Goal: Use online tool/utility: Use online tool/utility

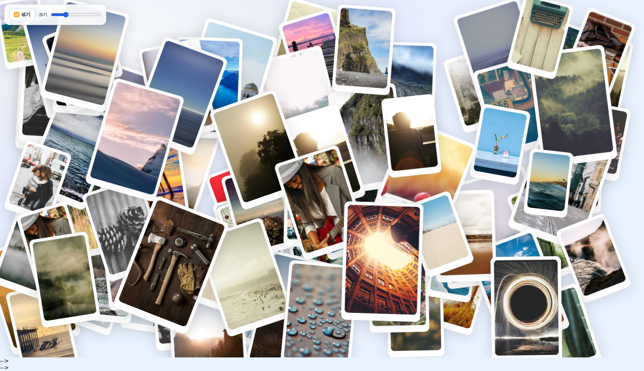
drag, startPoint x: 69, startPoint y: 18, endPoint x: 64, endPoint y: 20, distance: 5.3
type input "0.88"
click at [64, 18] on input "크기" at bounding box center [76, 15] width 50 height 6
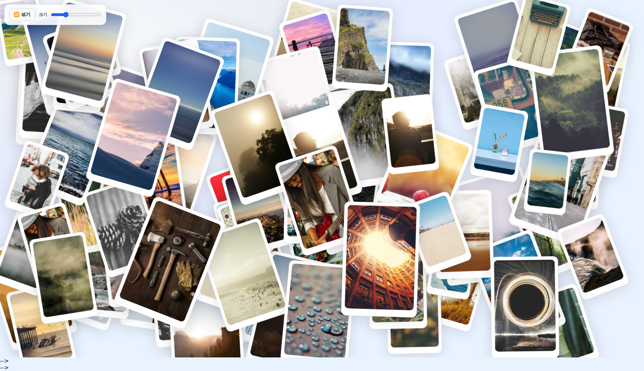
click at [25, 16] on button "🔀 섞기" at bounding box center [22, 14] width 26 height 13
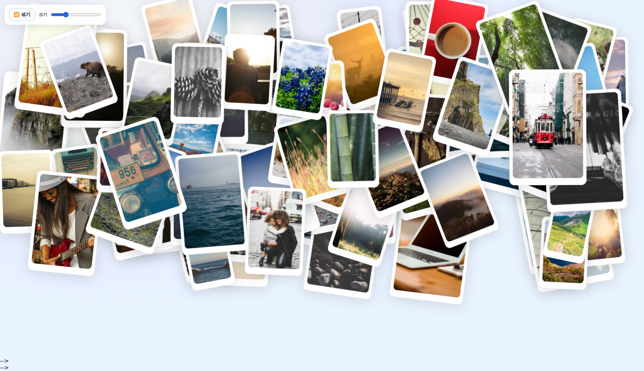
click at [25, 16] on button "🔀 섞기" at bounding box center [22, 14] width 26 height 13
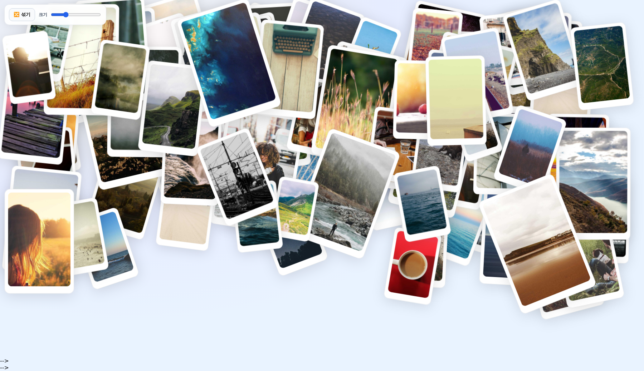
click at [25, 16] on button "🔀 섞기" at bounding box center [22, 14] width 26 height 13
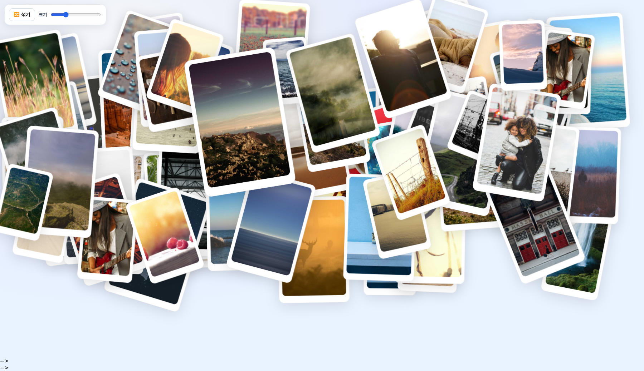
click at [220, 135] on img "뒤죽박죽 이미지 콜라주" at bounding box center [239, 119] width 103 height 137
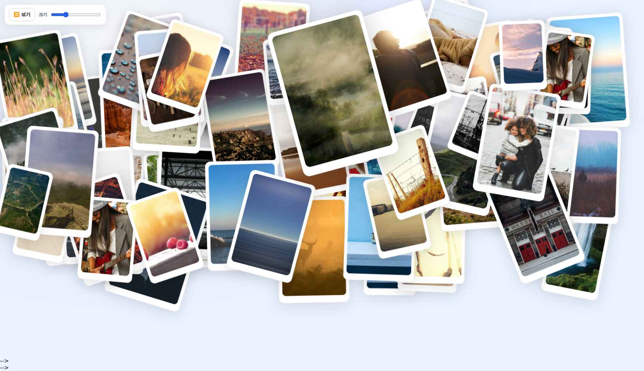
click at [346, 96] on img "뒤죽박죽 이미지 콜라주" at bounding box center [332, 91] width 122 height 154
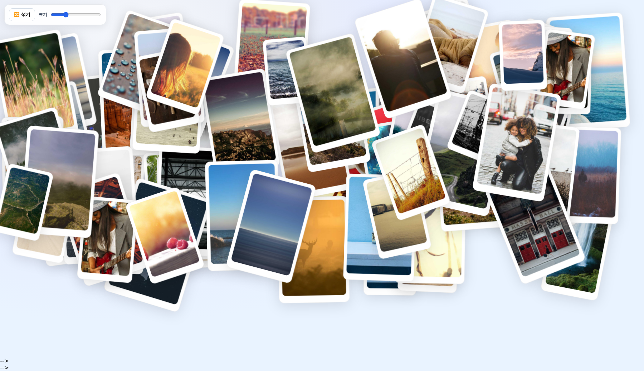
click at [9, 292] on body "🔀 섞기 크기 --> -->" at bounding box center [322, 185] width 644 height 371
drag, startPoint x: 9, startPoint y: 292, endPoint x: 0, endPoint y: 291, distance: 9.3
click at [0, 291] on body "🔀 섞기 크기 --> -->" at bounding box center [322, 185] width 644 height 371
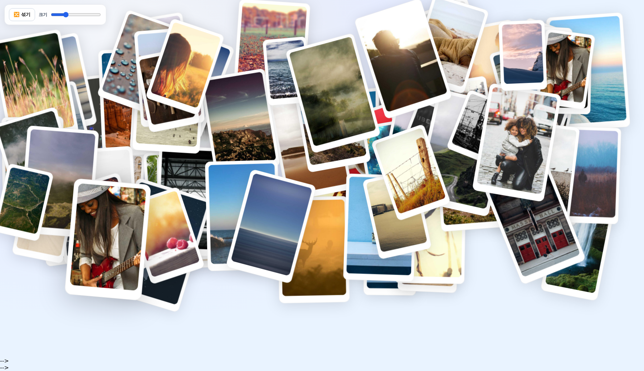
click at [84, 278] on img "뒤죽박죽 이미지 콜라주" at bounding box center [108, 237] width 77 height 108
